Goal: Task Accomplishment & Management: Use online tool/utility

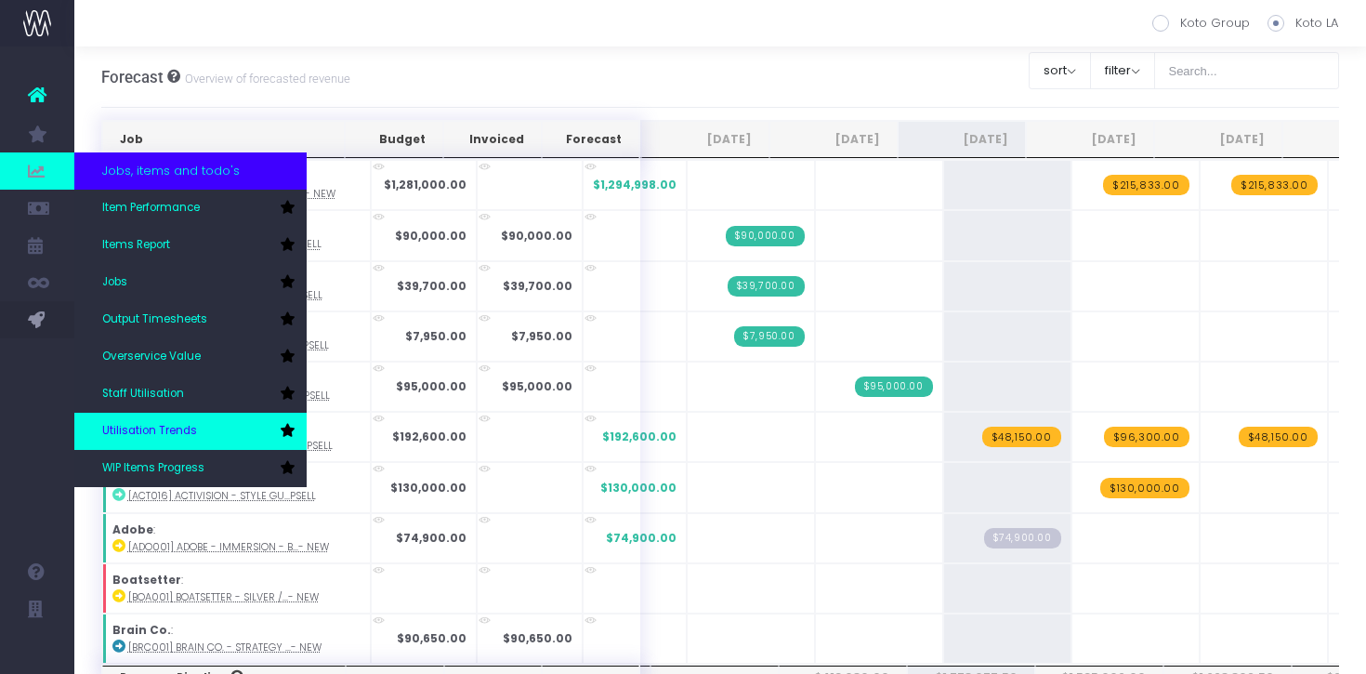
click at [175, 432] on span "Utilisation Trends" at bounding box center [149, 431] width 95 height 17
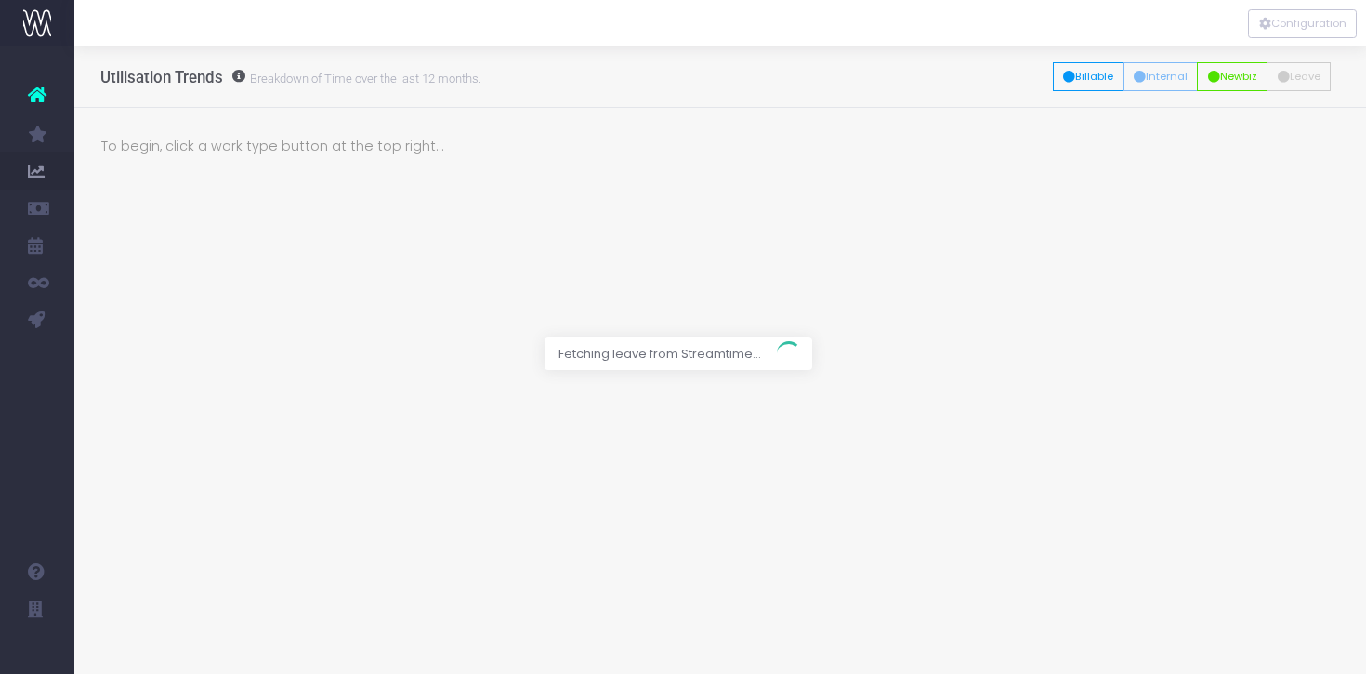
click at [1084, 78] on div at bounding box center [683, 337] width 1366 height 674
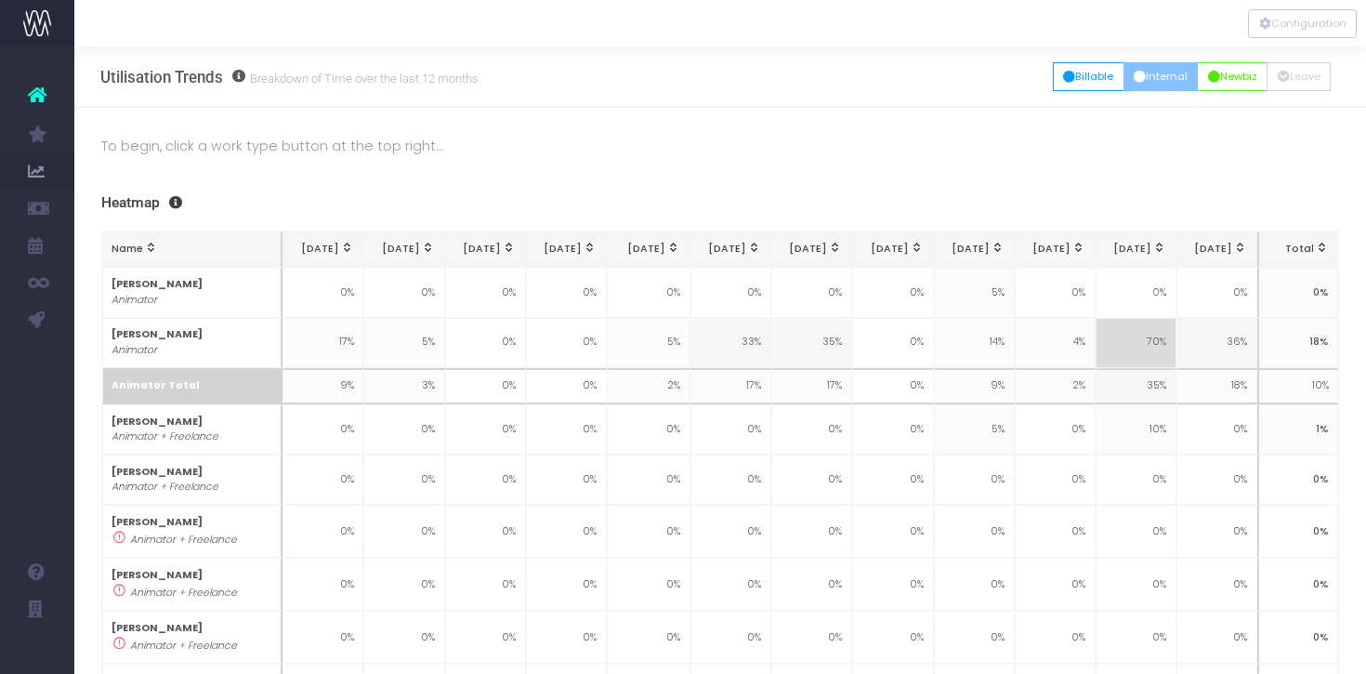
click at [1149, 75] on button "Internal" at bounding box center [1161, 76] width 75 height 29
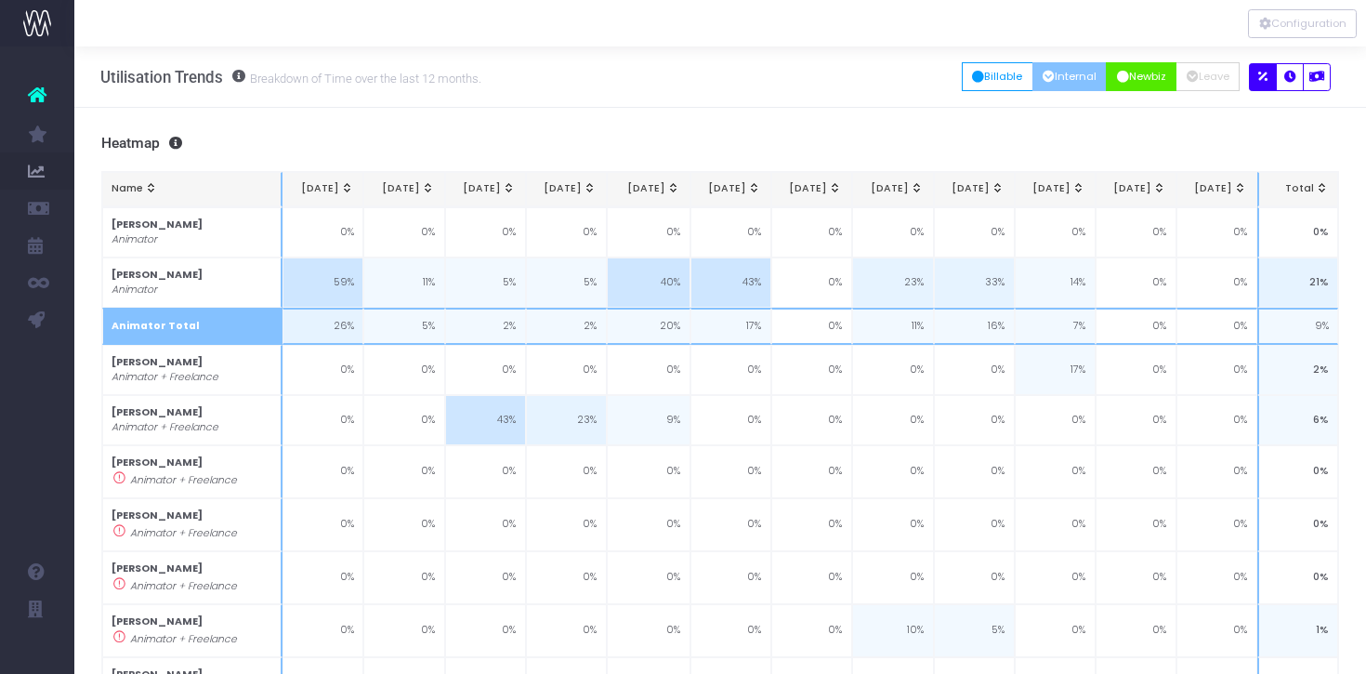
click at [1137, 76] on button "Newbiz" at bounding box center [1141, 76] width 71 height 29
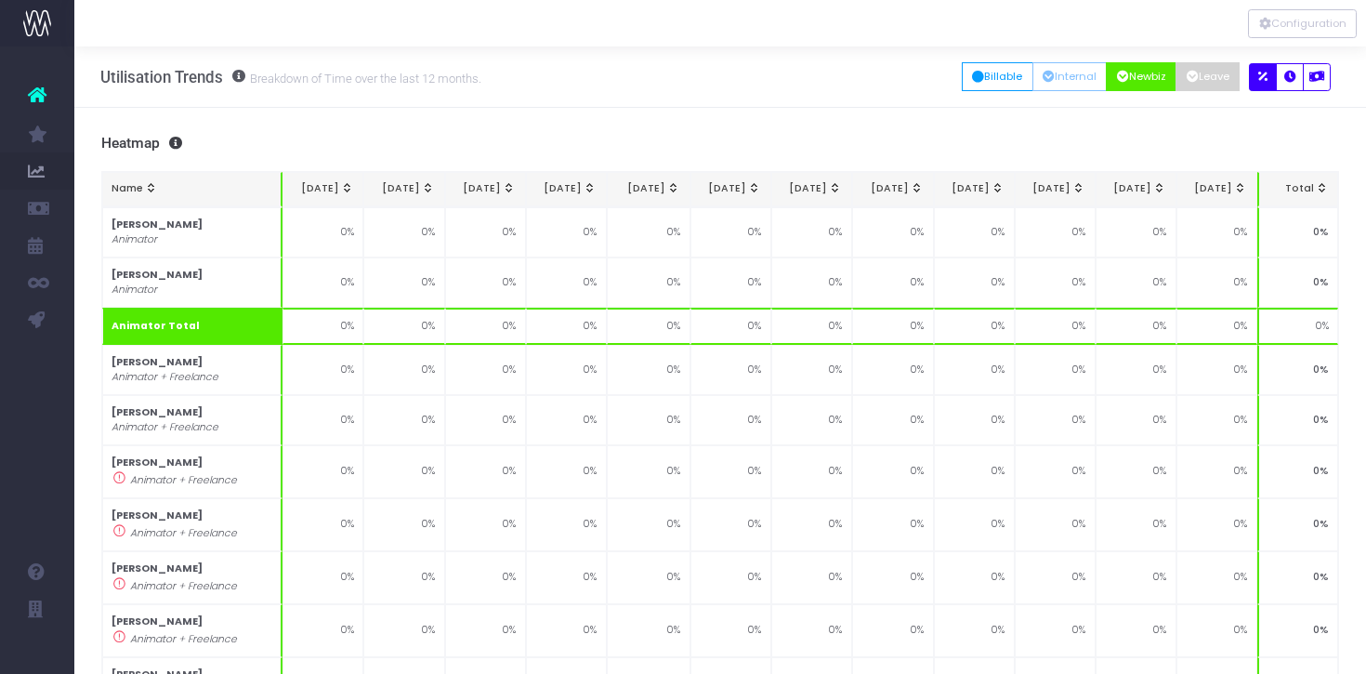
click at [1195, 77] on icon "button" at bounding box center [1193, 77] width 12 height 0
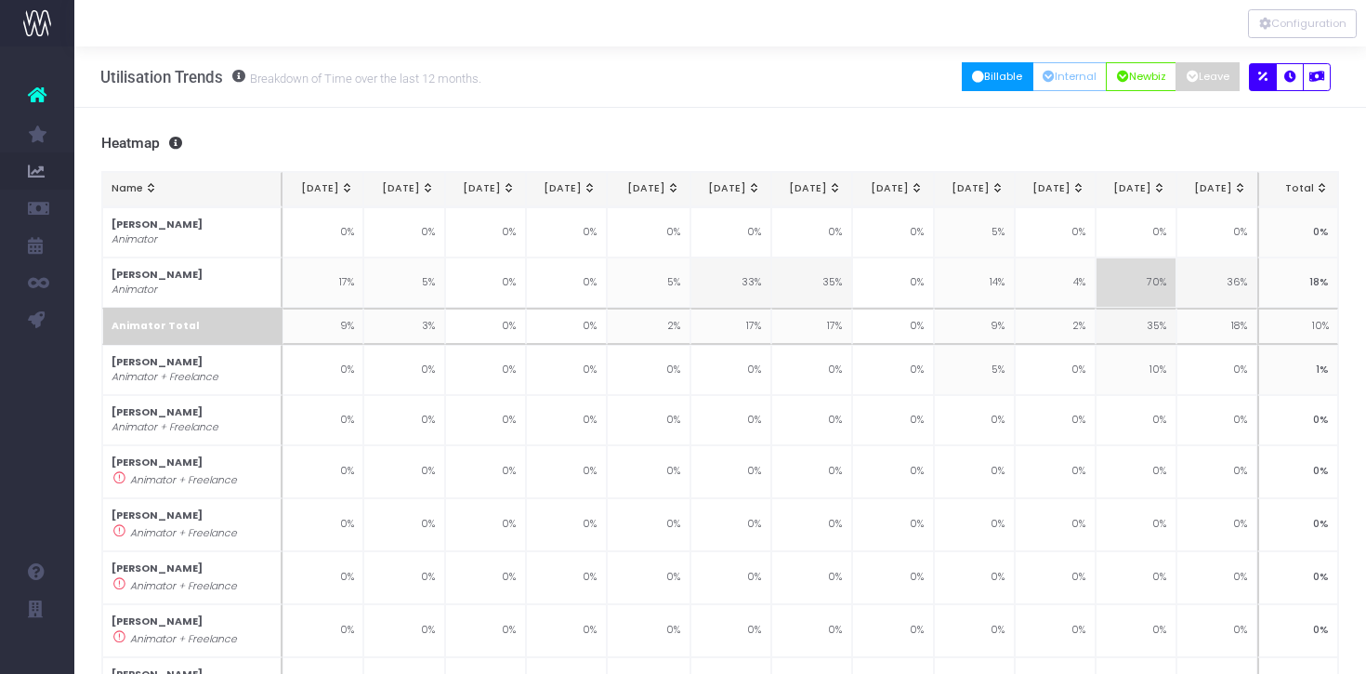
click at [983, 71] on button "Billable" at bounding box center [998, 76] width 72 height 29
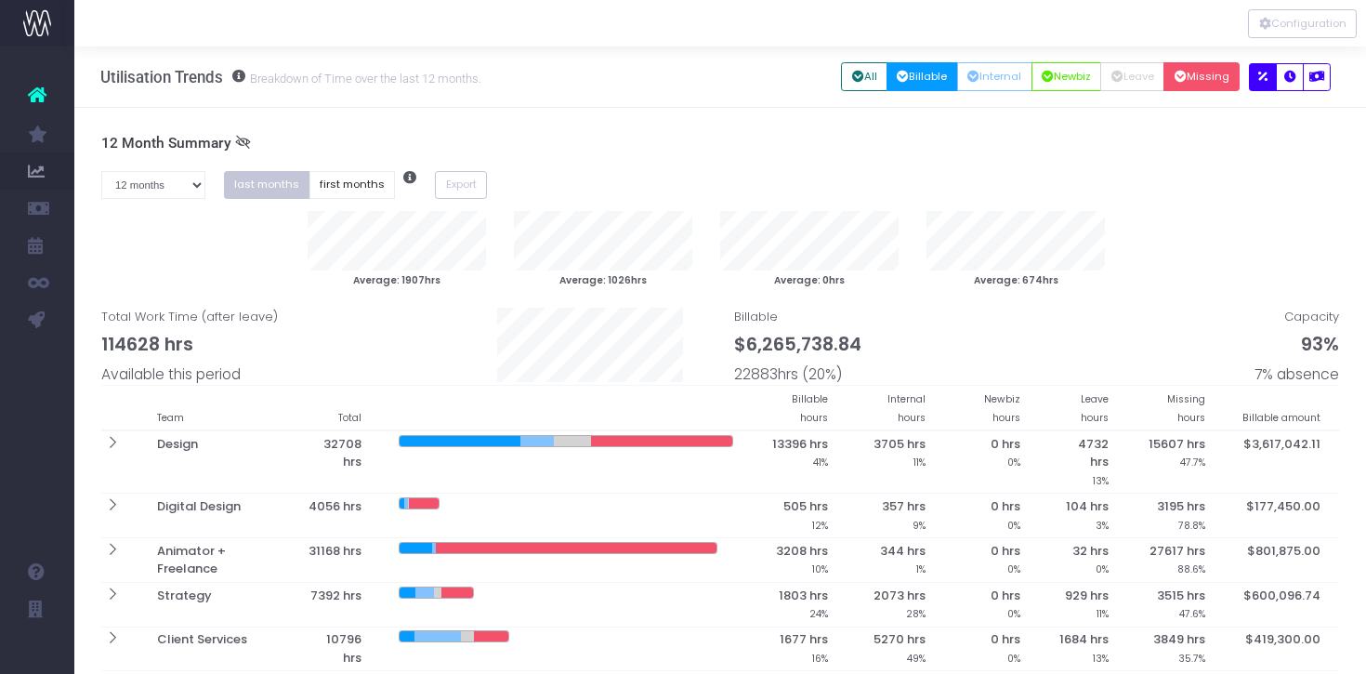
click at [1170, 76] on button "Missing" at bounding box center [1202, 76] width 76 height 29
click at [1285, 77] on icon "button" at bounding box center [1291, 77] width 12 height 0
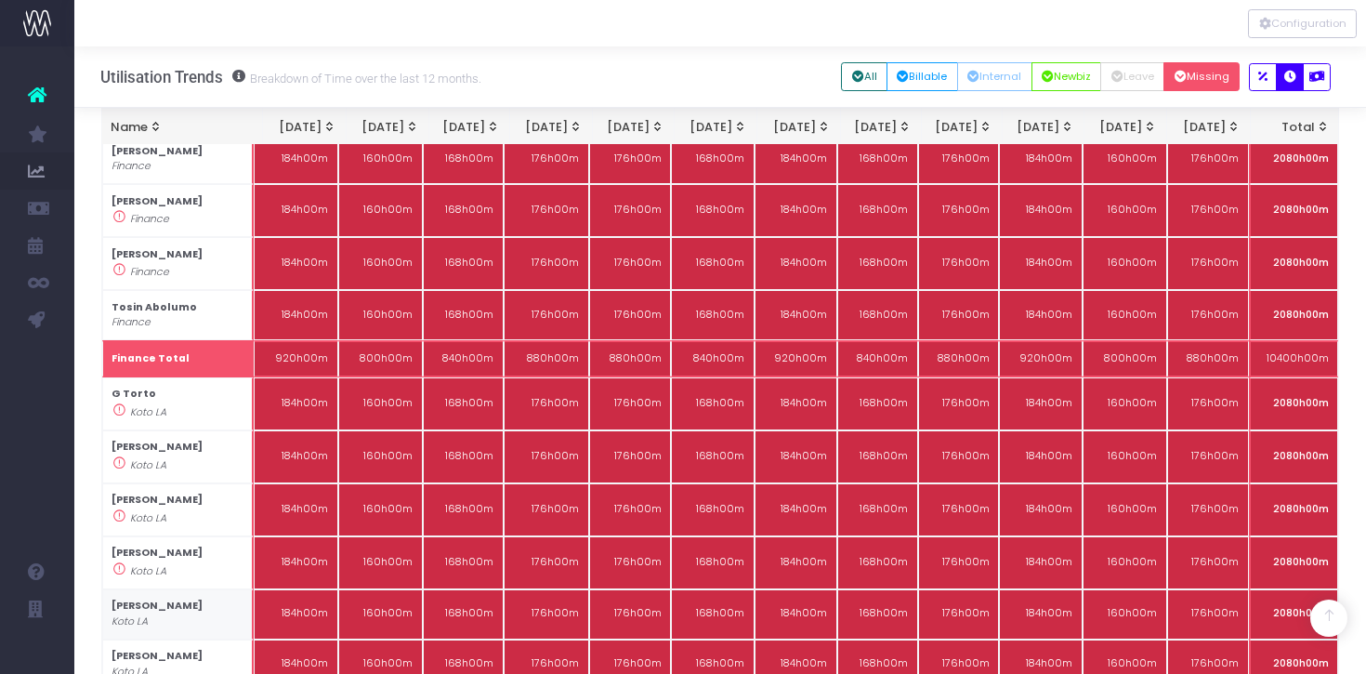
scroll to position [3701, 0]
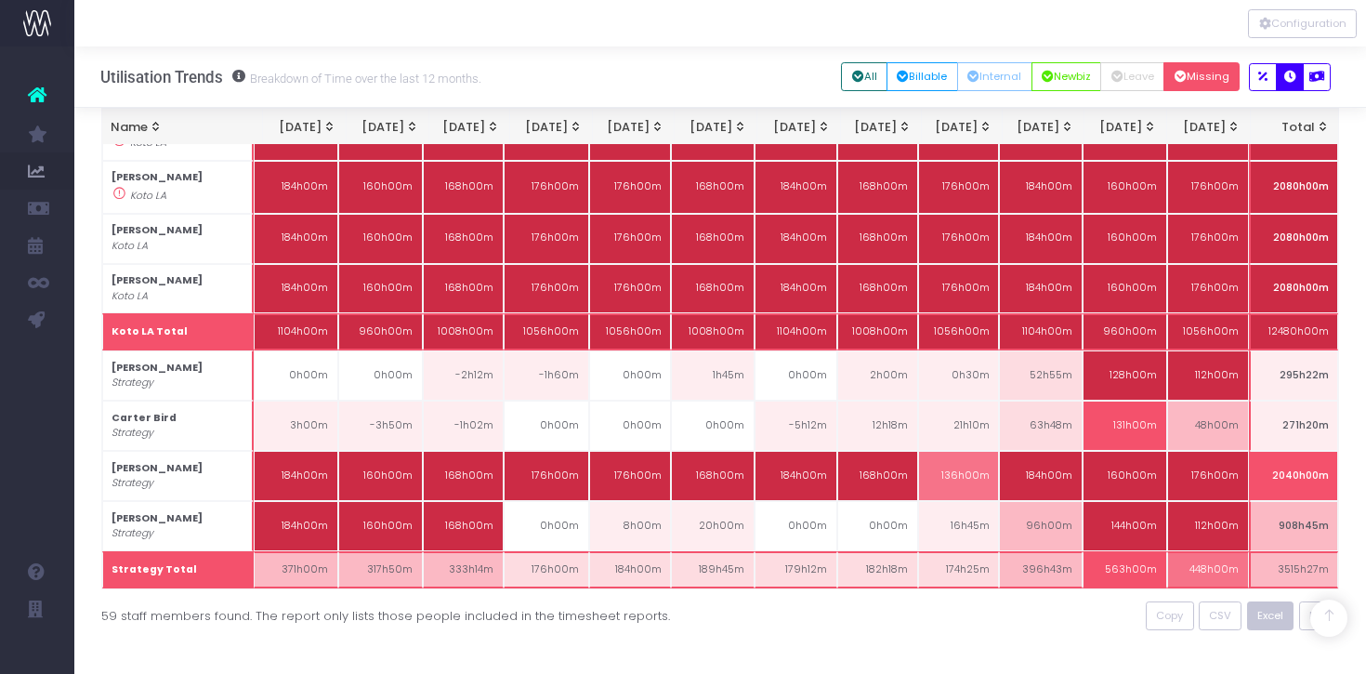
click at [1267, 608] on span "Excel" at bounding box center [1271, 616] width 26 height 16
